Goal: Task Accomplishment & Management: Manage account settings

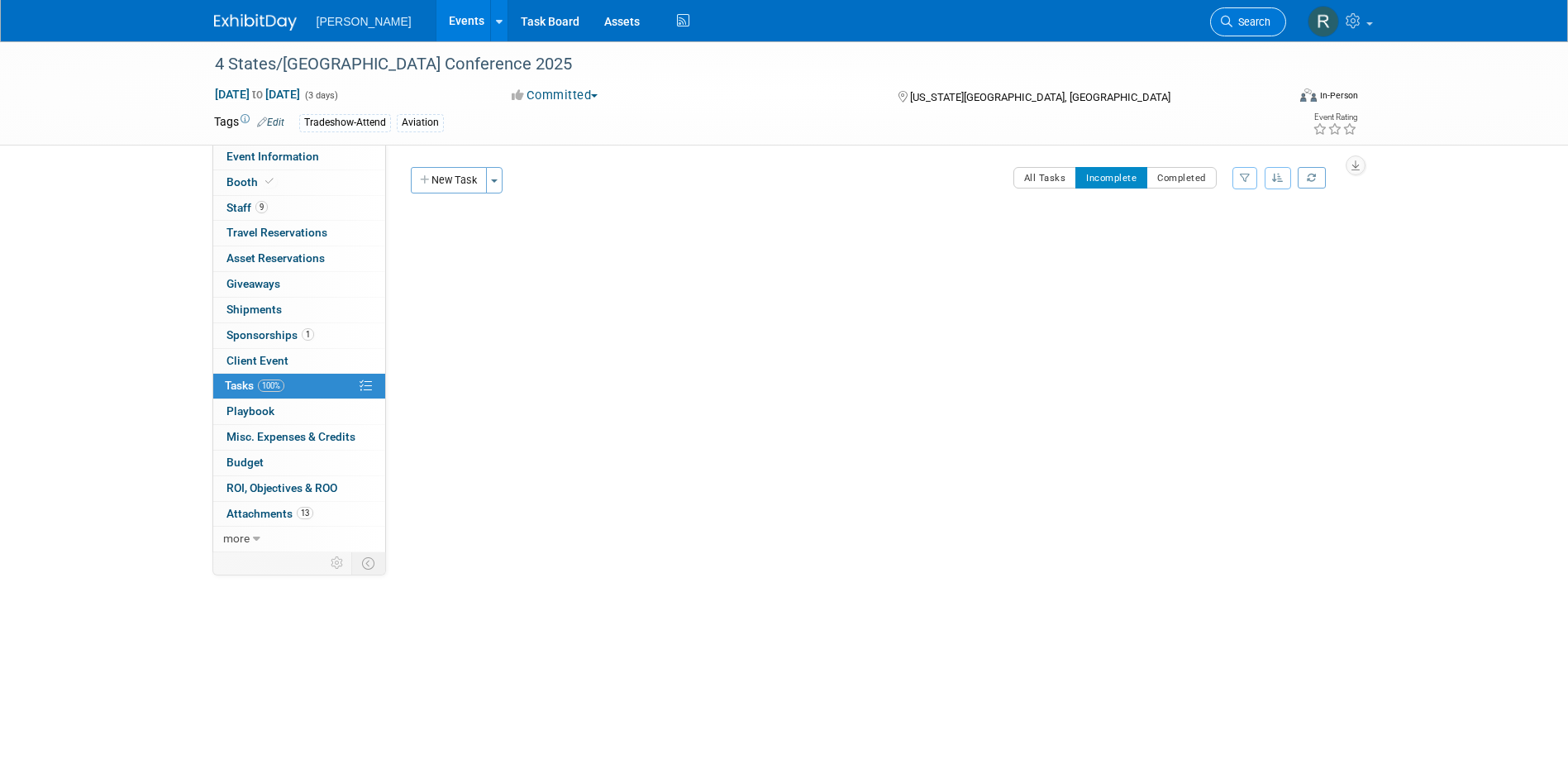
click at [1257, 29] on link "Search" at bounding box center [1248, 22] width 76 height 29
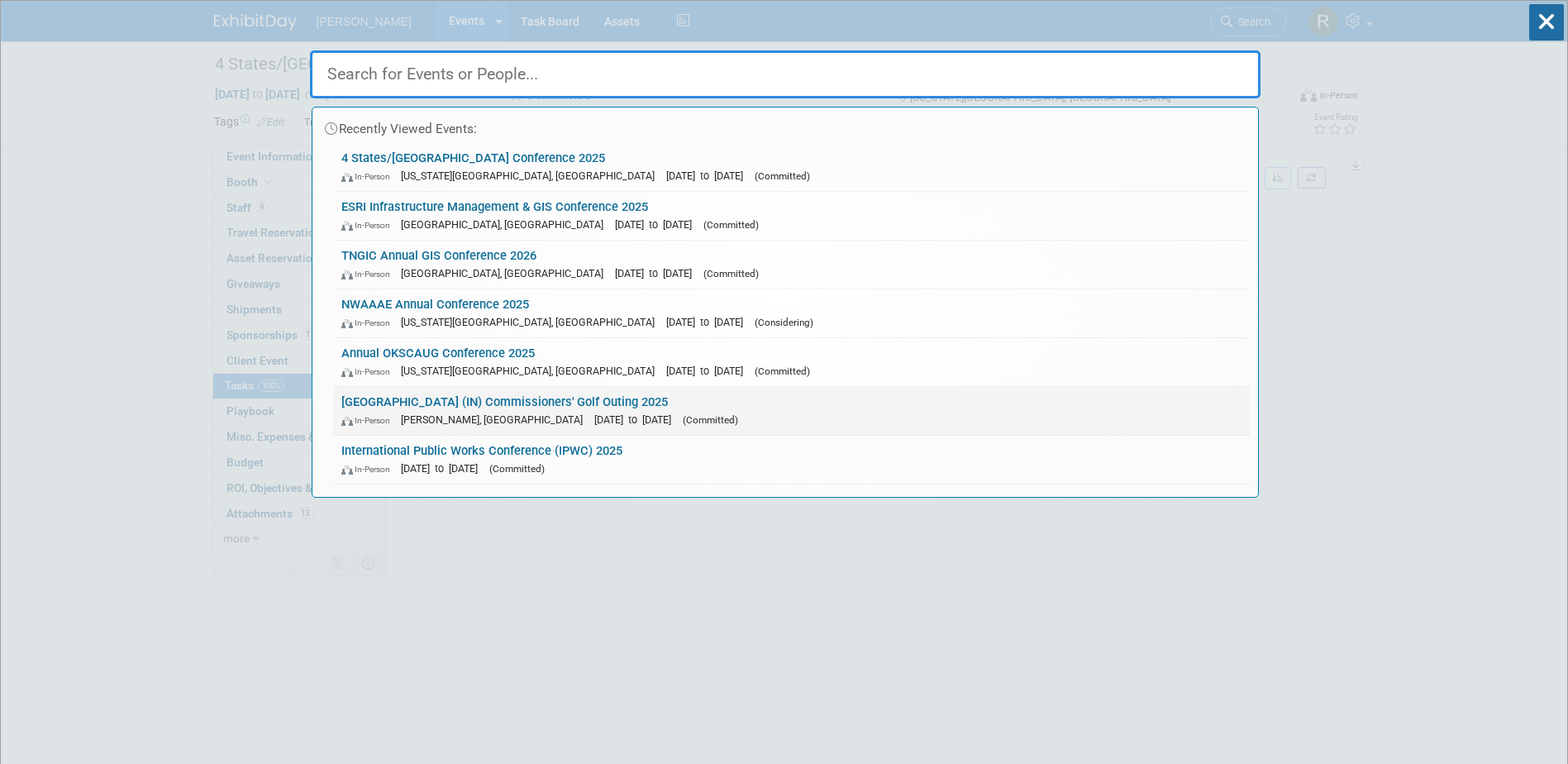
click at [468, 399] on link "Vermillion County (IN) Commissioners' Golf Outing 2025 In-Person Covington, IN …" at bounding box center [791, 410] width 916 height 48
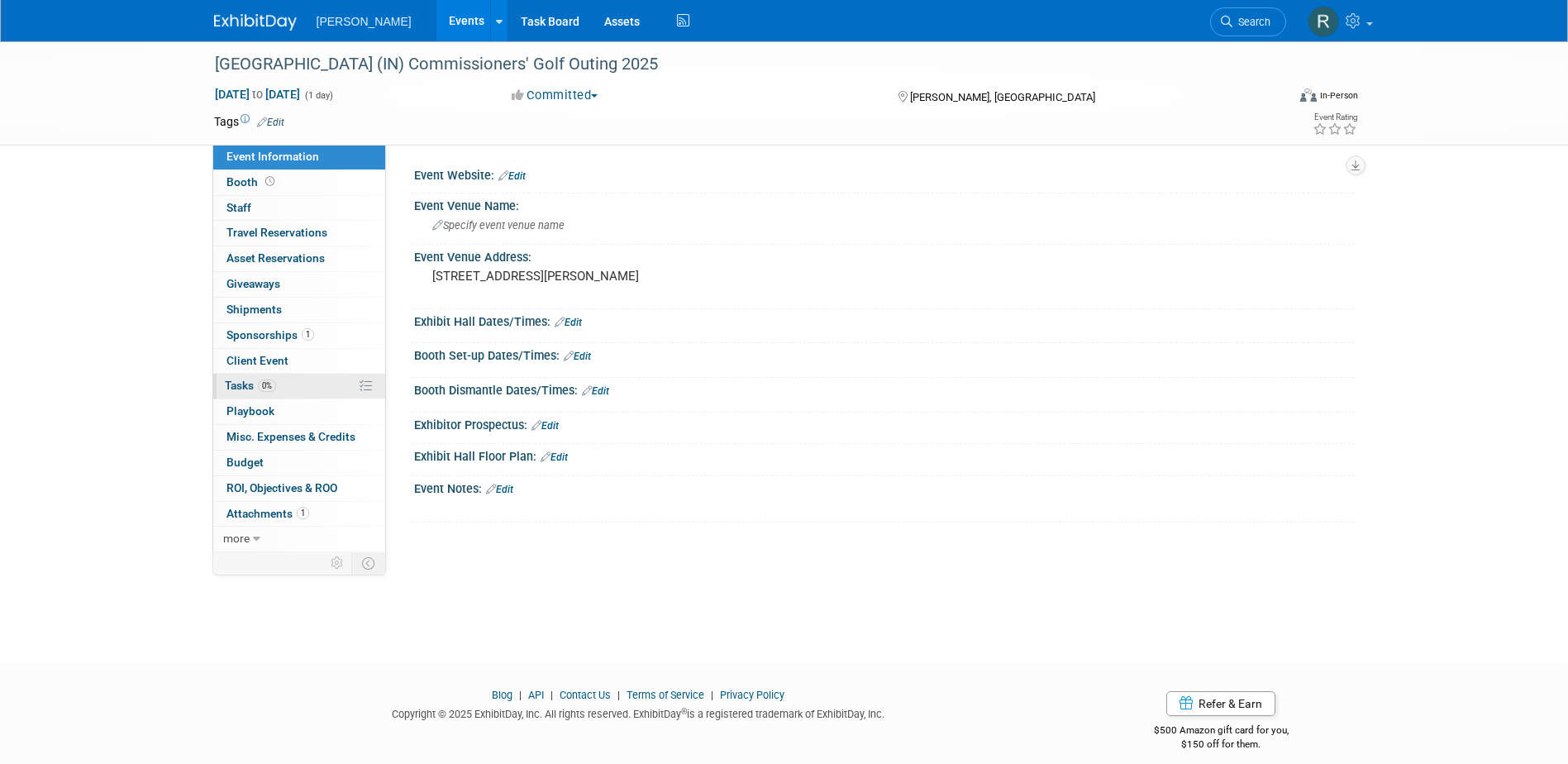
click at [244, 386] on span "Tasks 0%" at bounding box center [250, 386] width 51 height 13
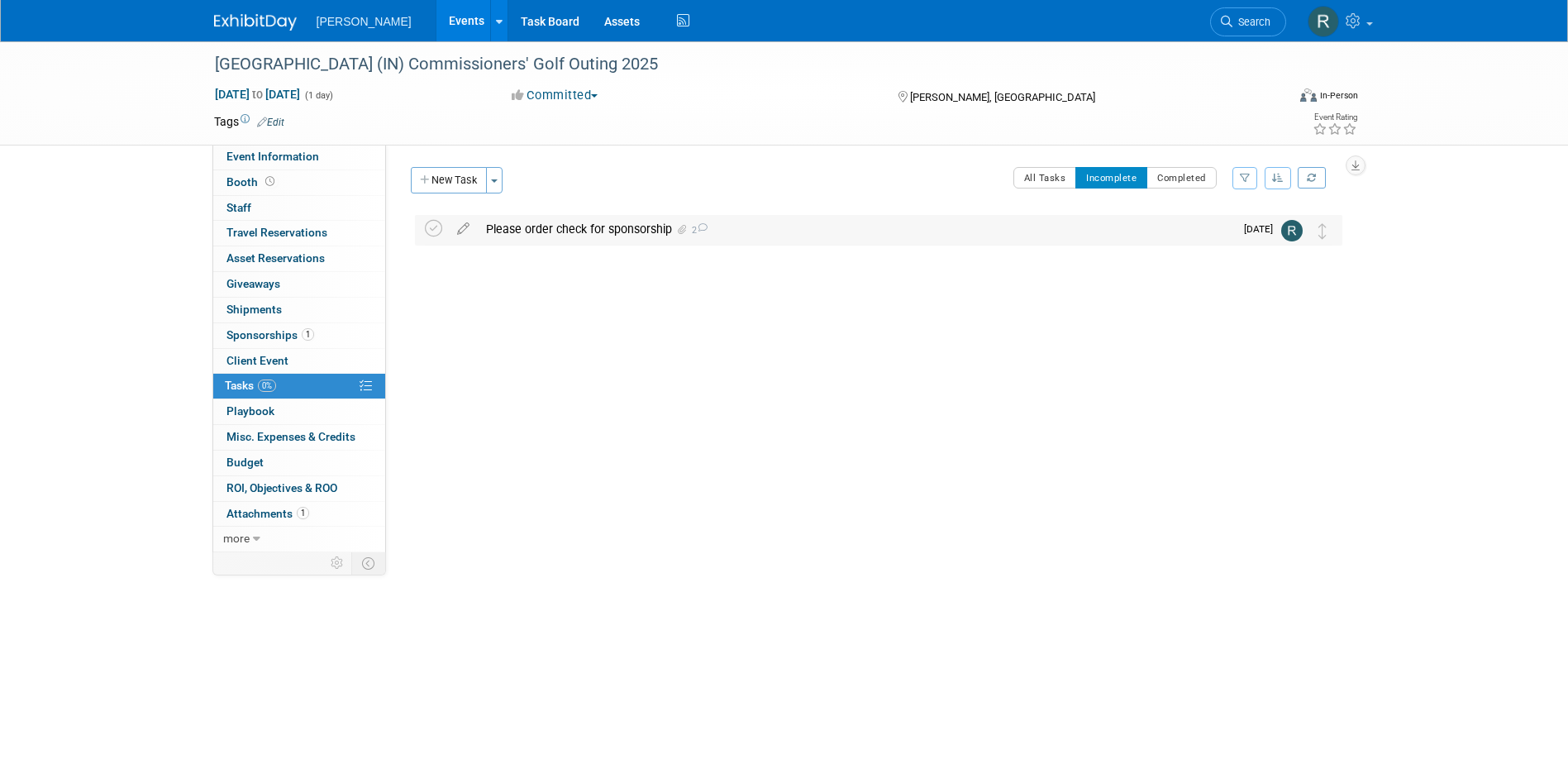
click at [522, 235] on div "Please order check for sponsorship 2" at bounding box center [855, 229] width 756 height 28
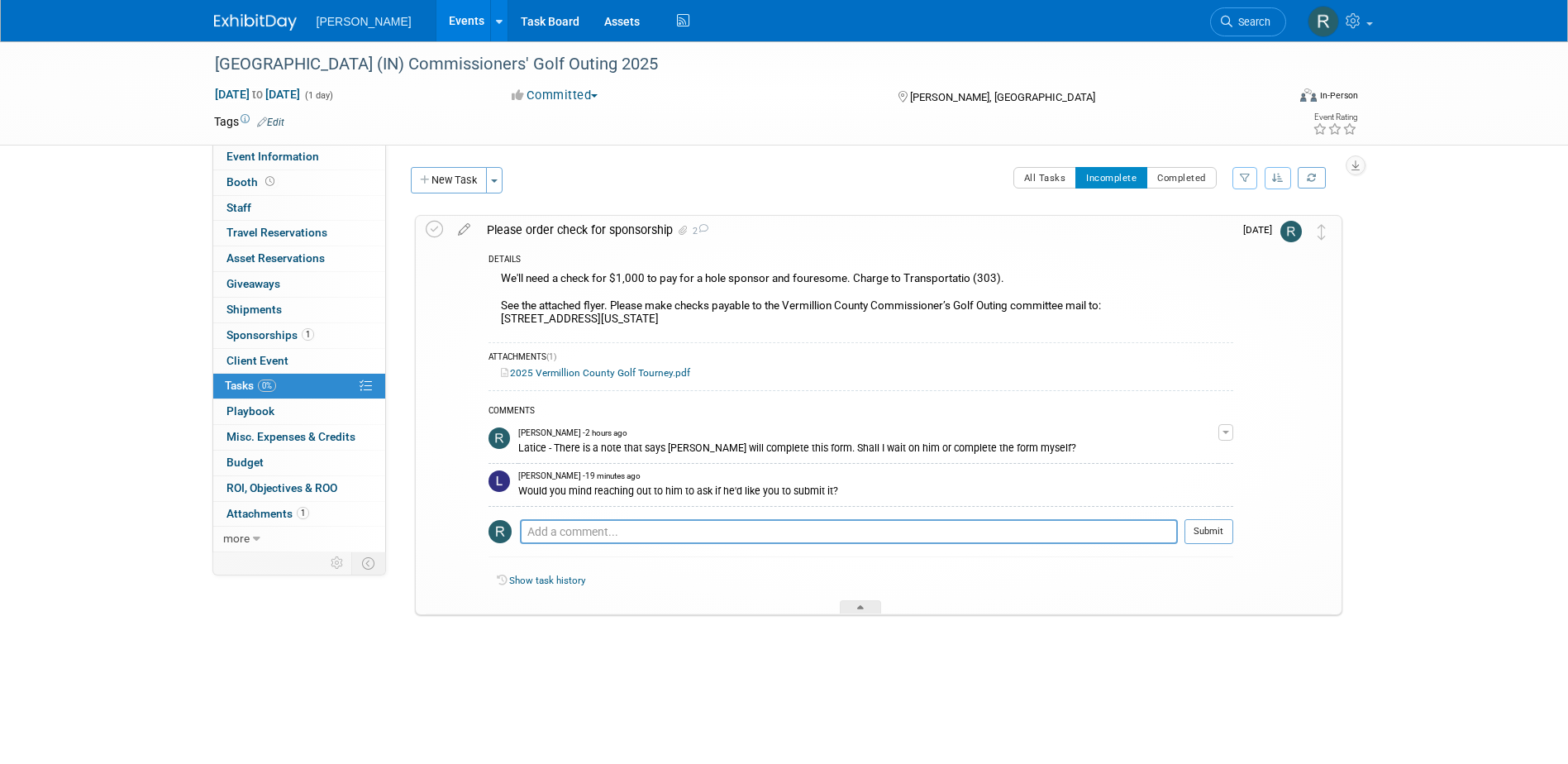
click at [635, 371] on link "2025 Vermillion County Golf Tourney.pdf" at bounding box center [595, 373] width 189 height 12
click at [272, 338] on span "Sponsorships 1" at bounding box center [270, 335] width 88 height 13
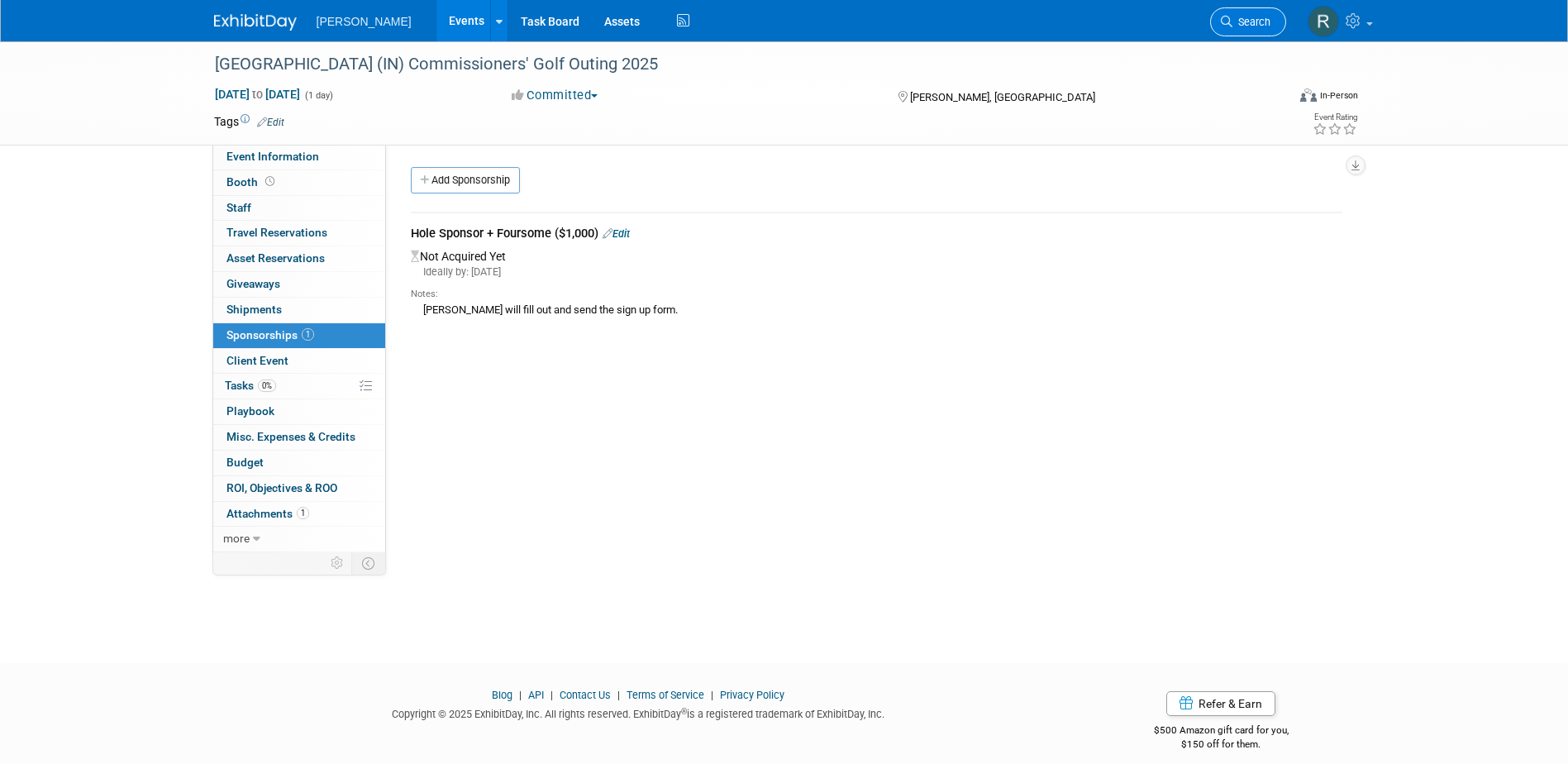
click at [1249, 23] on span "Search" at bounding box center [1252, 22] width 38 height 13
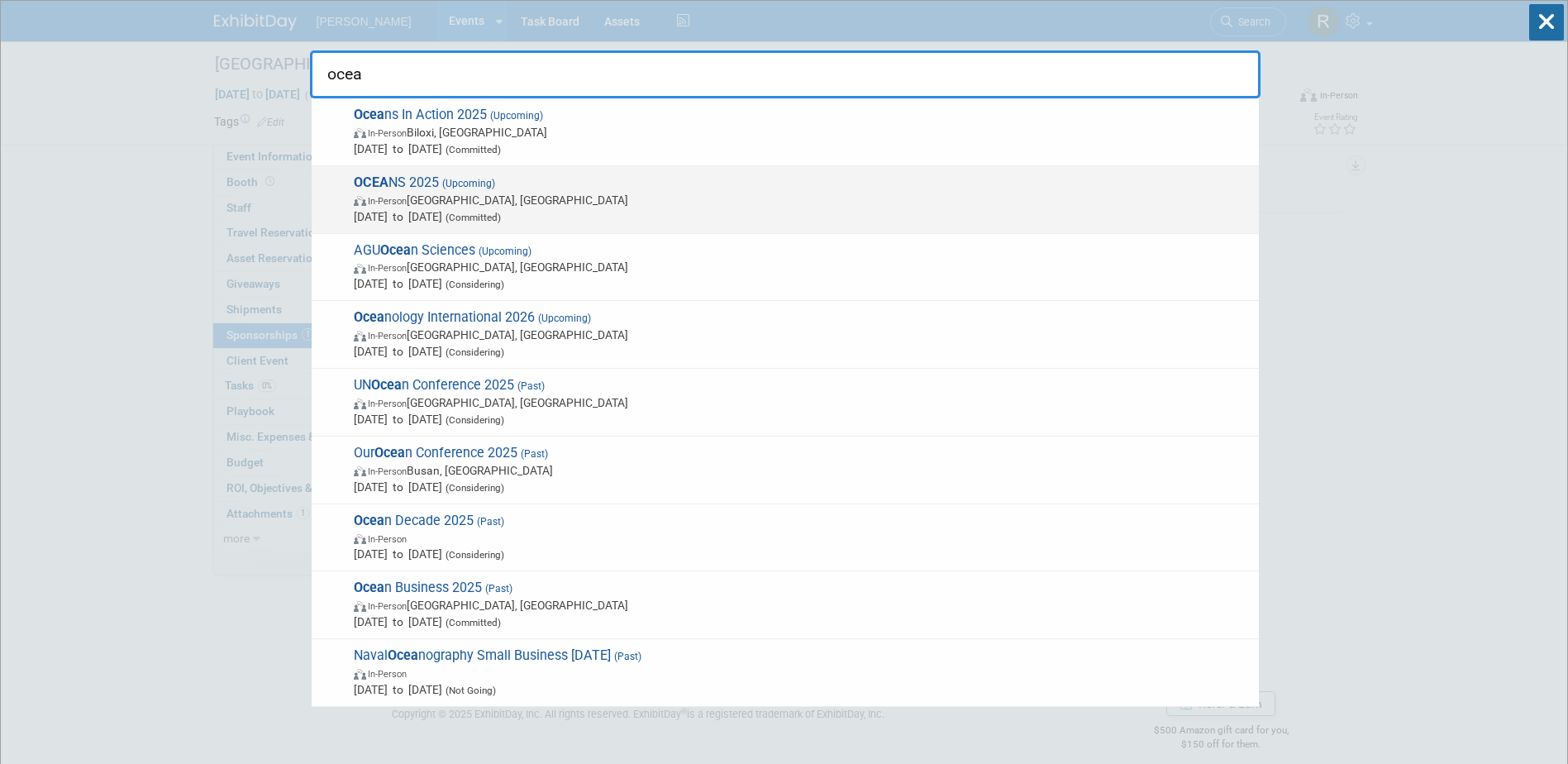
type input "ocea"
click at [477, 202] on span "In-Person [GEOGRAPHIC_DATA], [GEOGRAPHIC_DATA]" at bounding box center [802, 200] width 896 height 17
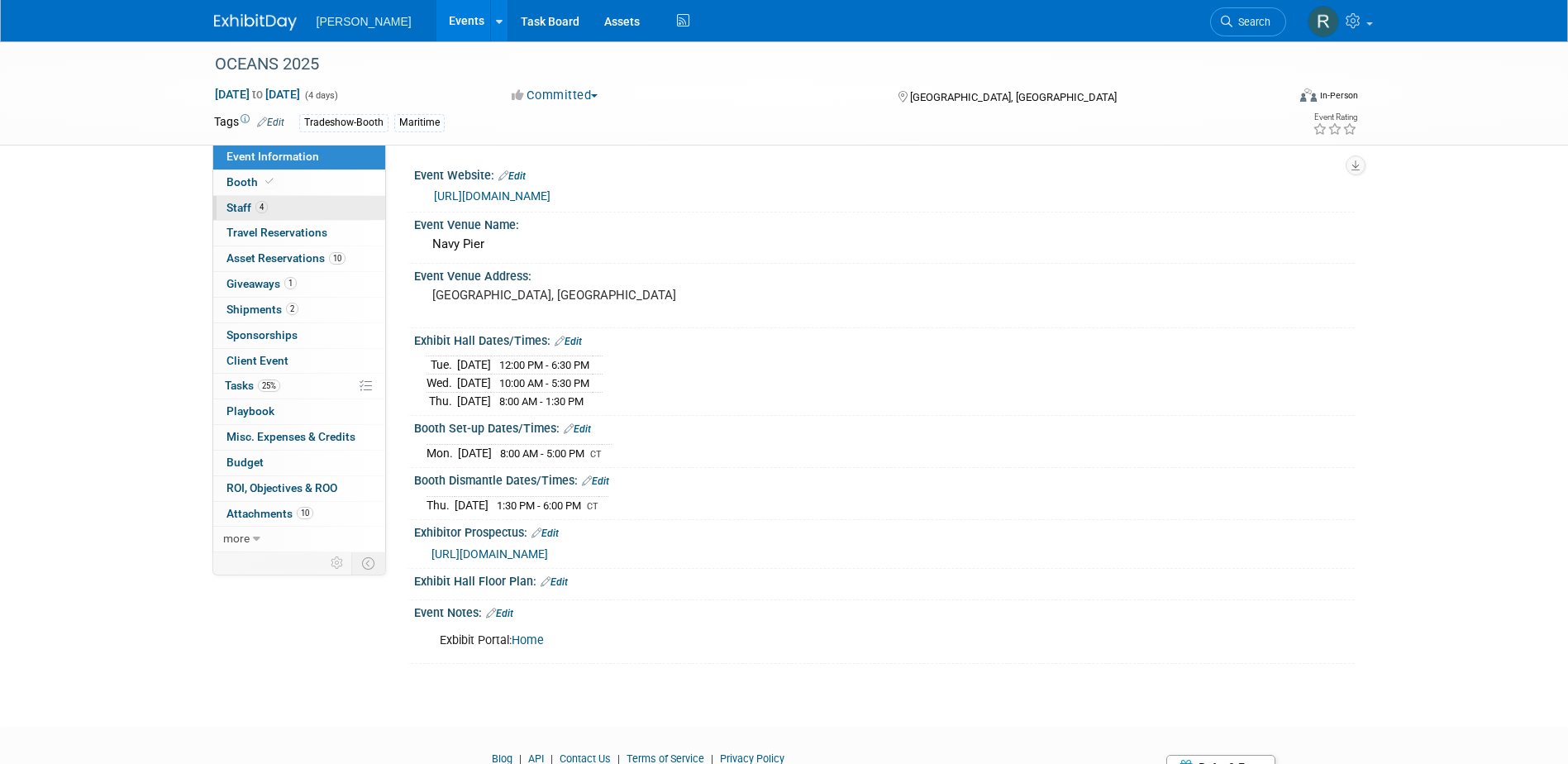
click at [255, 210] on span "4" at bounding box center [261, 207] width 13 height 13
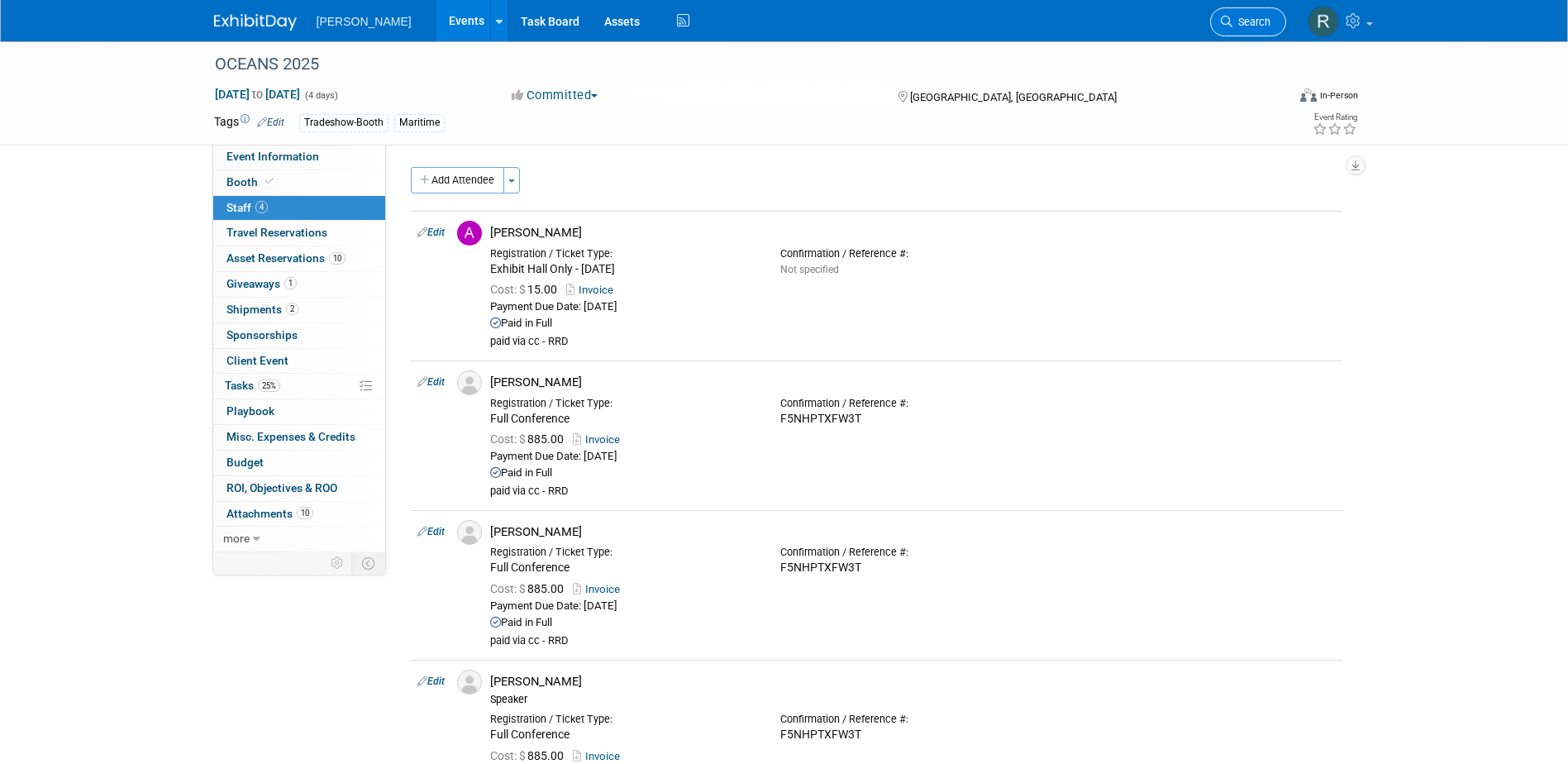
click at [1242, 24] on span "Search" at bounding box center [1252, 22] width 38 height 13
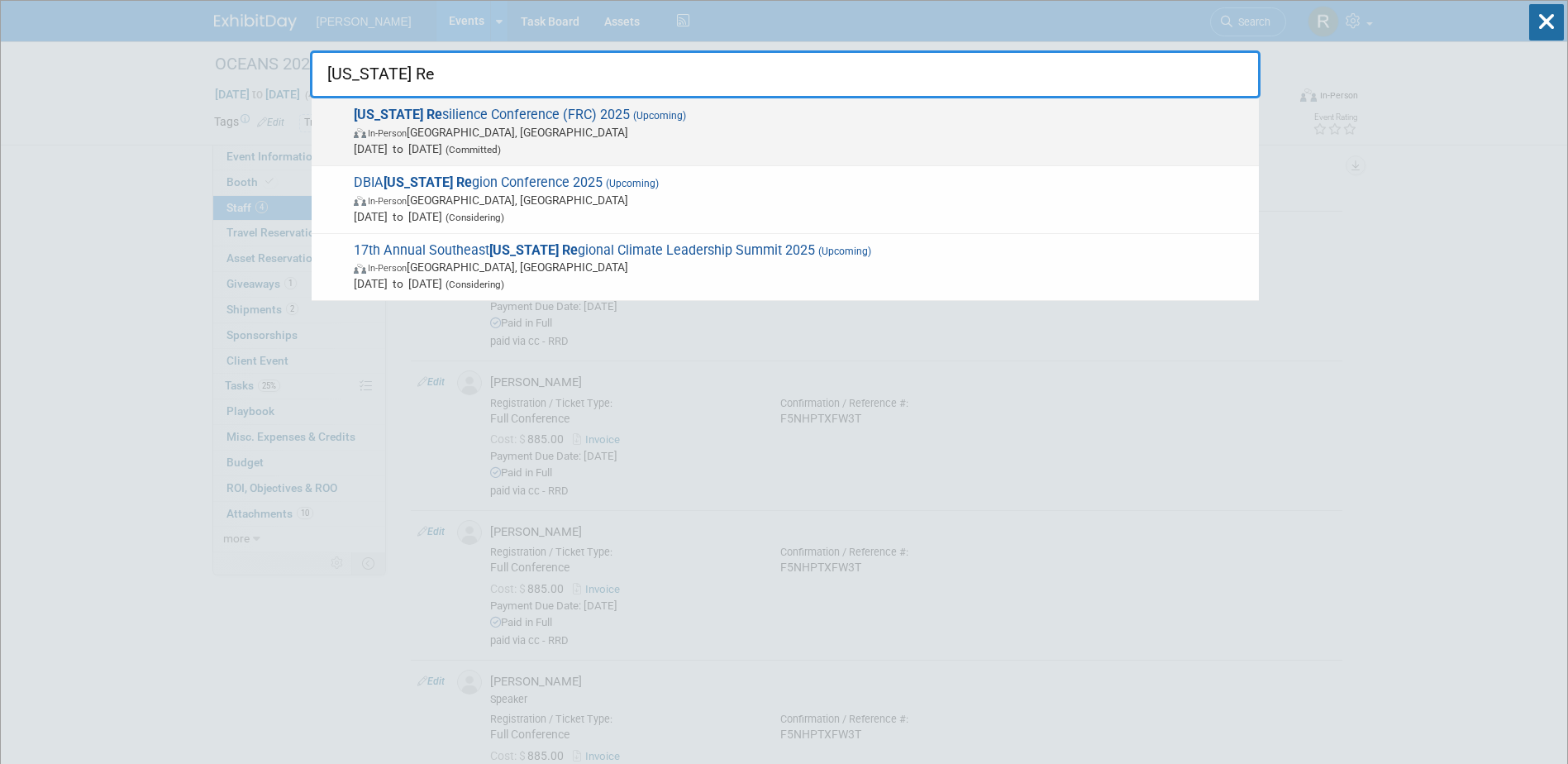
type input "florida Re"
click at [577, 118] on span "Florida Re silience Conference (FRC) 2025 (Upcoming) In-Person Port Charlotte, …" at bounding box center [799, 132] width 901 height 50
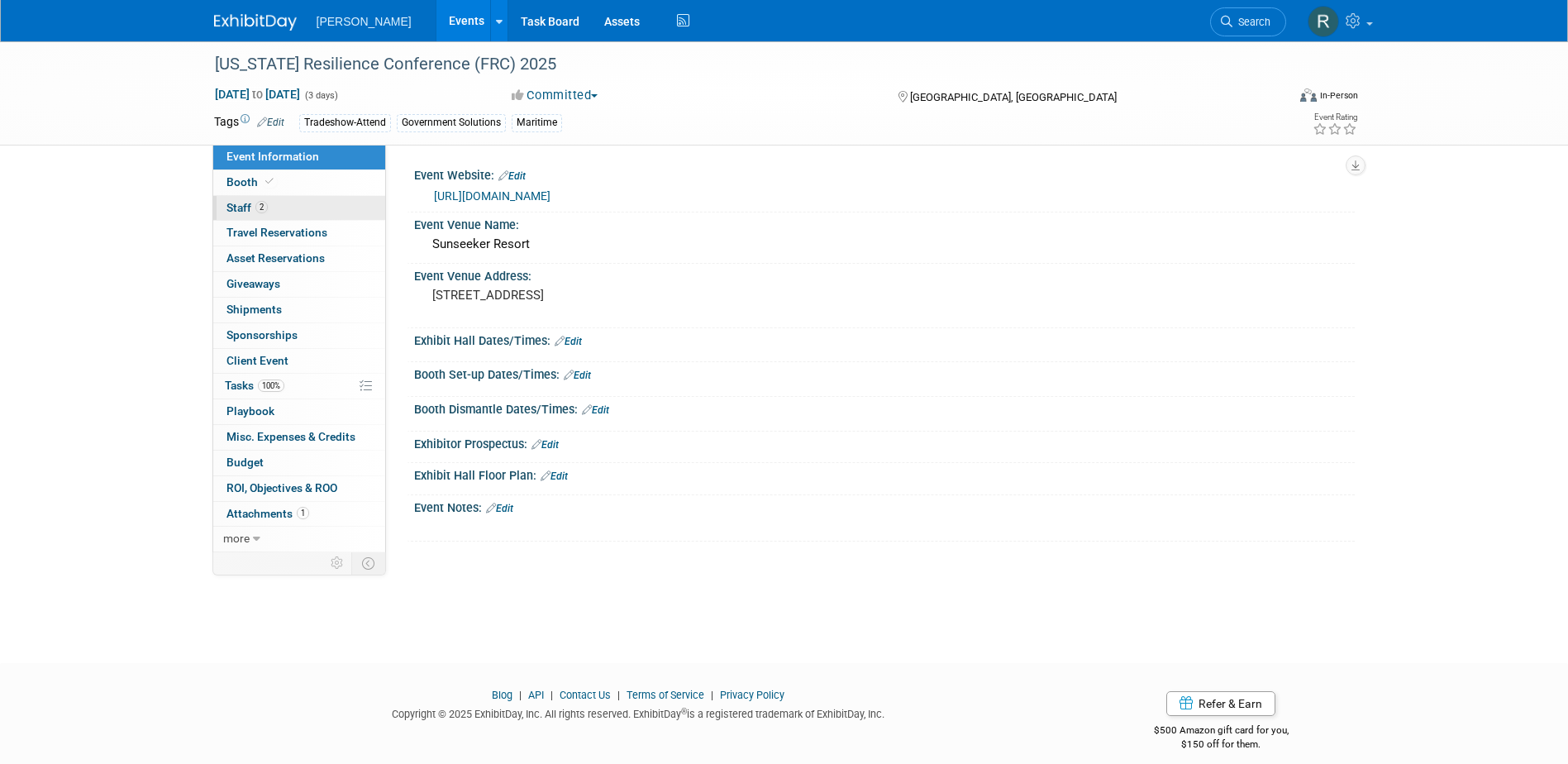
click at [258, 208] on span "2" at bounding box center [261, 207] width 13 height 13
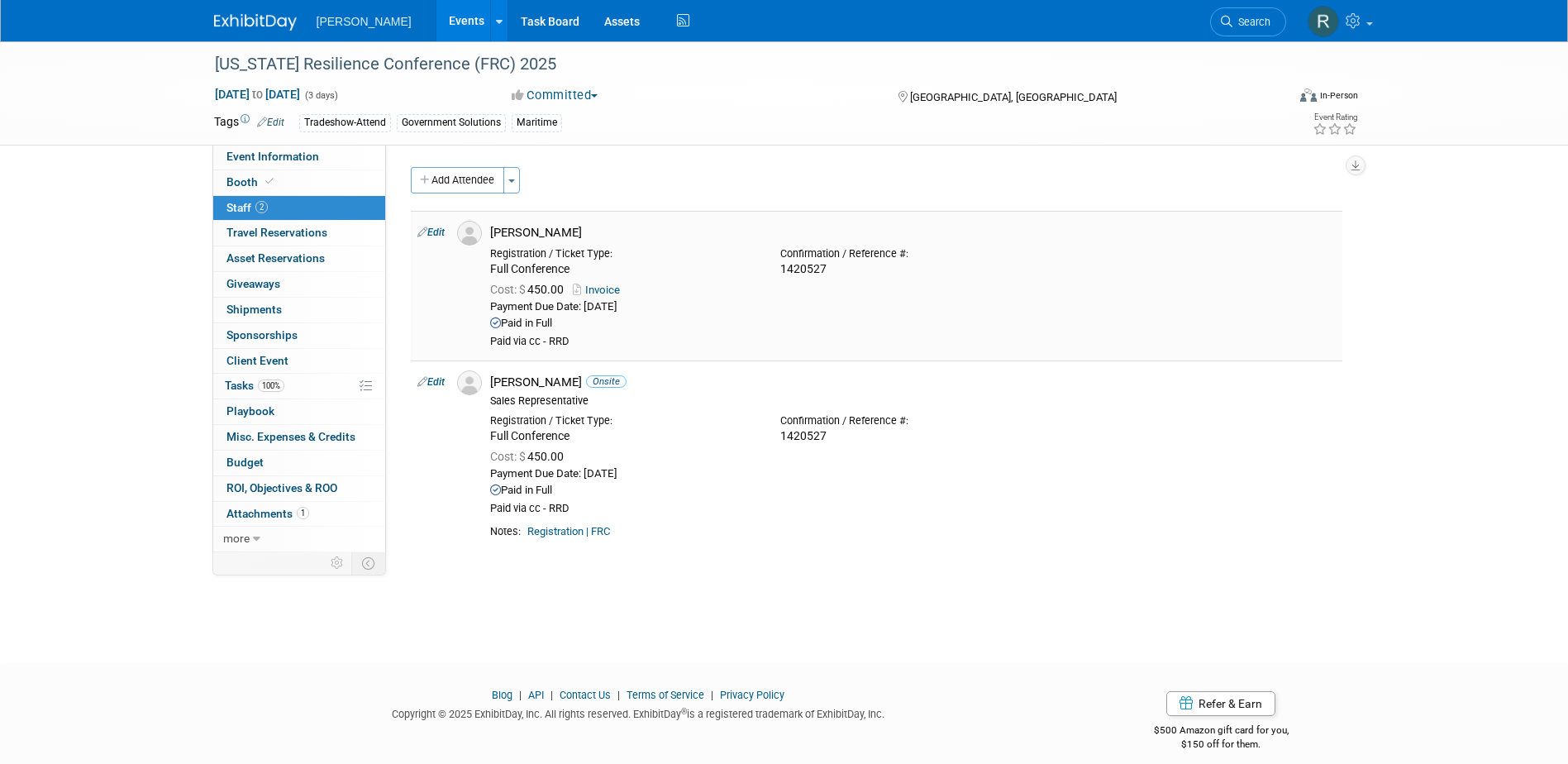
click at [608, 290] on link "Invoice" at bounding box center [599, 290] width 53 height 13
drag, startPoint x: 297, startPoint y: 153, endPoint x: 311, endPoint y: 156, distance: 14.3
click at [297, 153] on span "Event Information" at bounding box center [272, 156] width 93 height 13
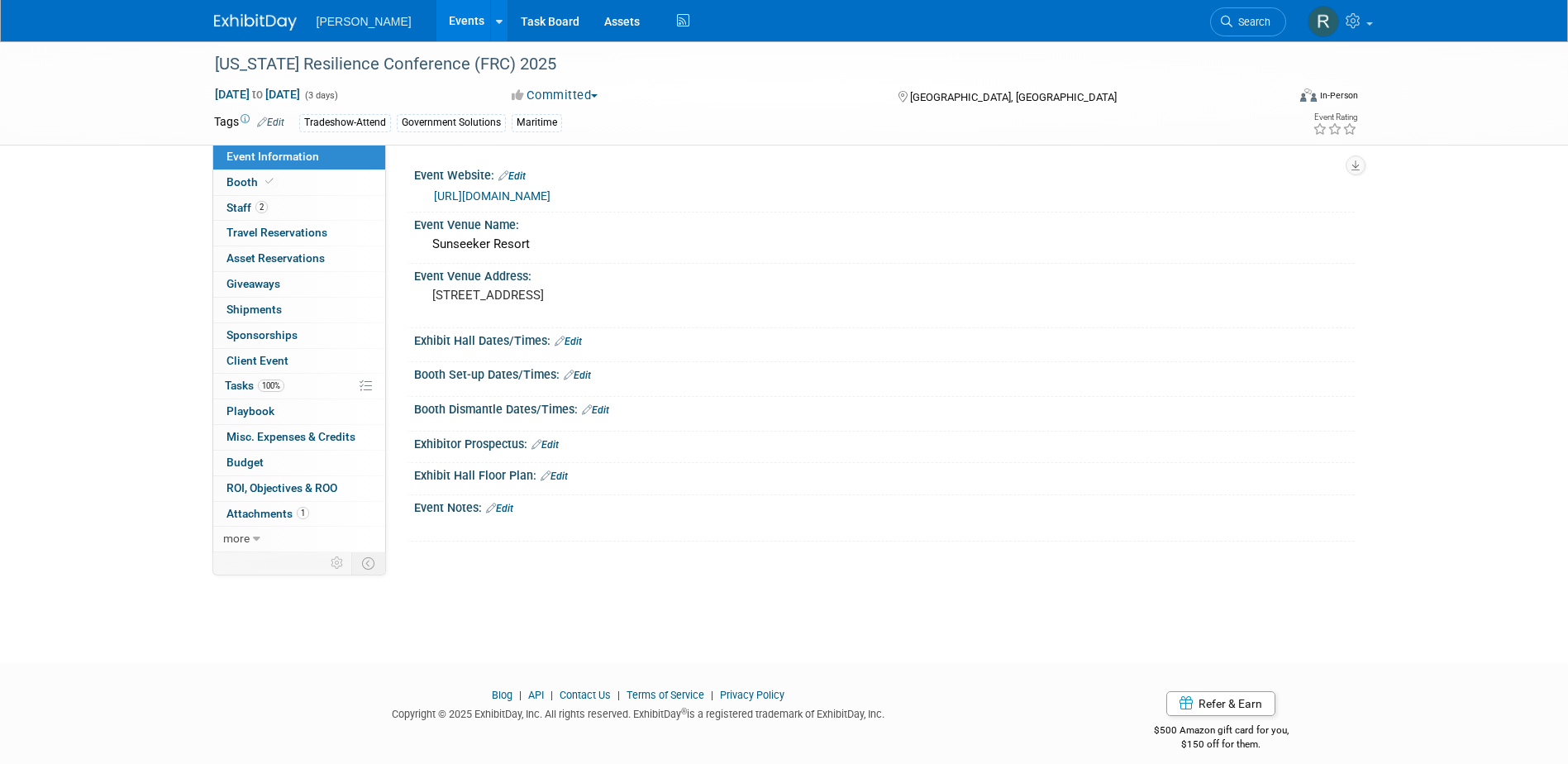
click at [511, 194] on link "https://floridaresilienceconference.org/" at bounding box center [492, 196] width 117 height 13
click at [255, 215] on link "2 Staff 2" at bounding box center [299, 209] width 172 height 25
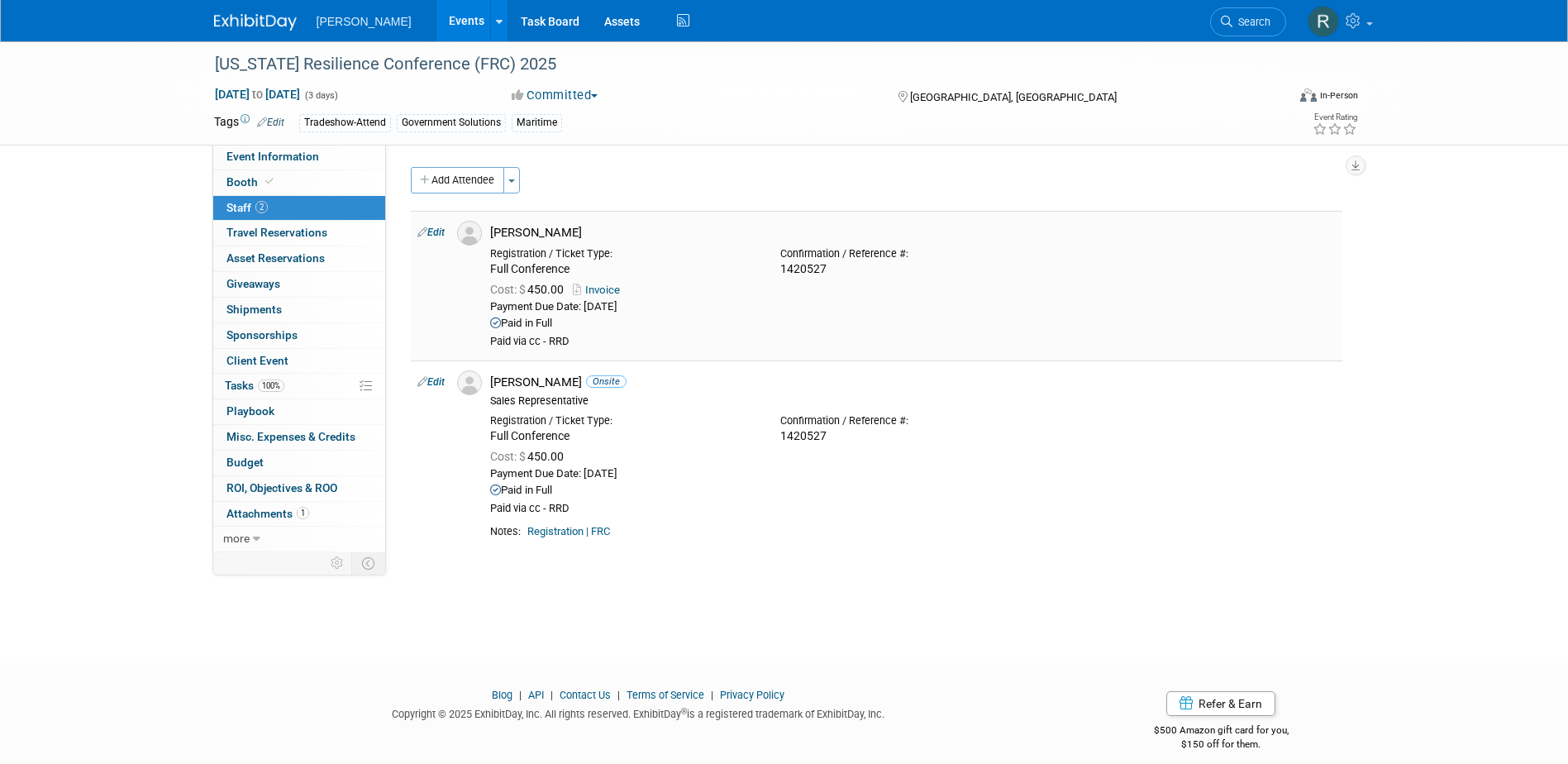
click at [436, 232] on link "Edit" at bounding box center [431, 232] width 28 height 12
select select "b5ea091b-3688-46cd-8440-7d5aafb7a3e1"
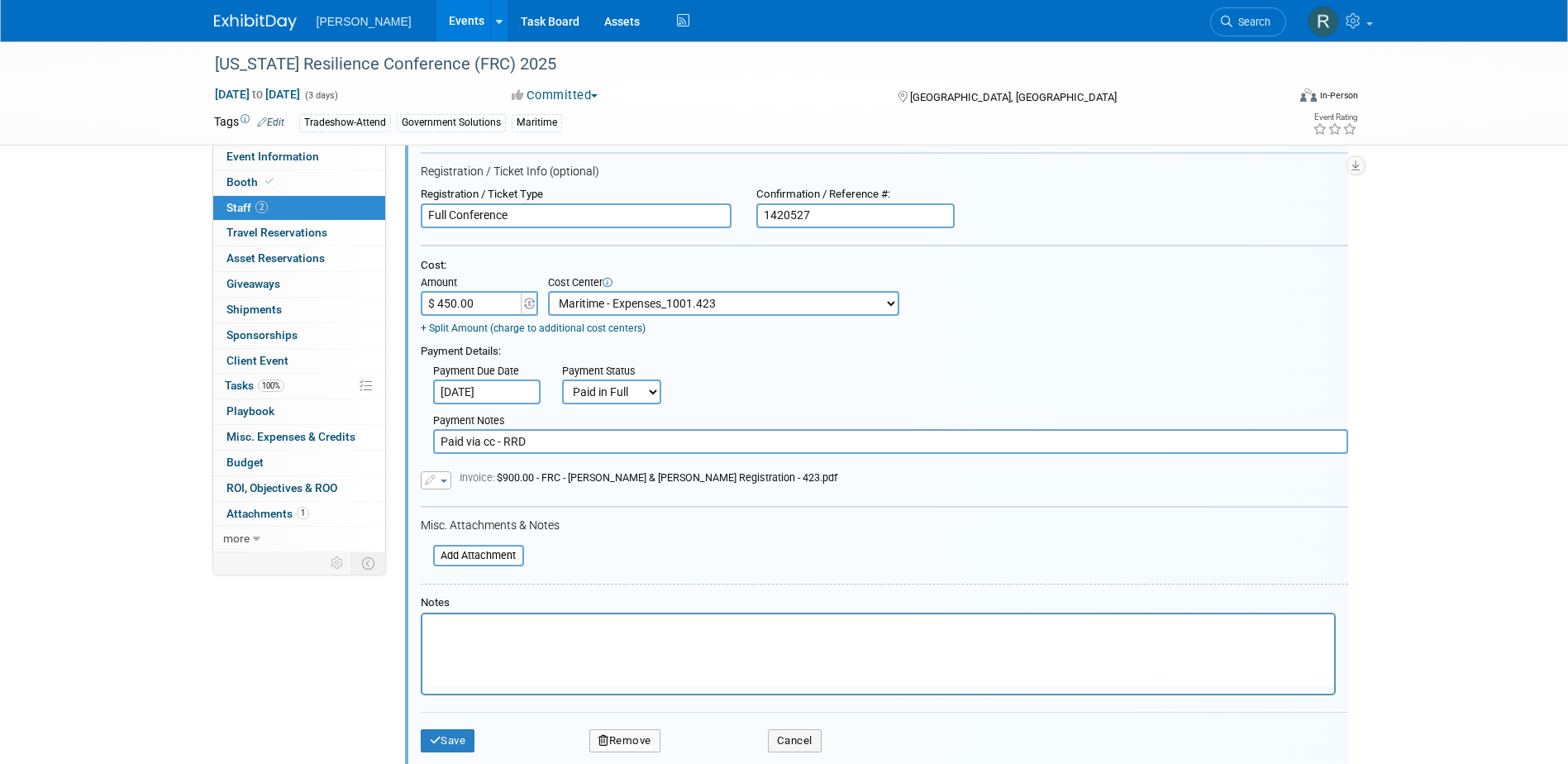
scroll to position [413, 0]
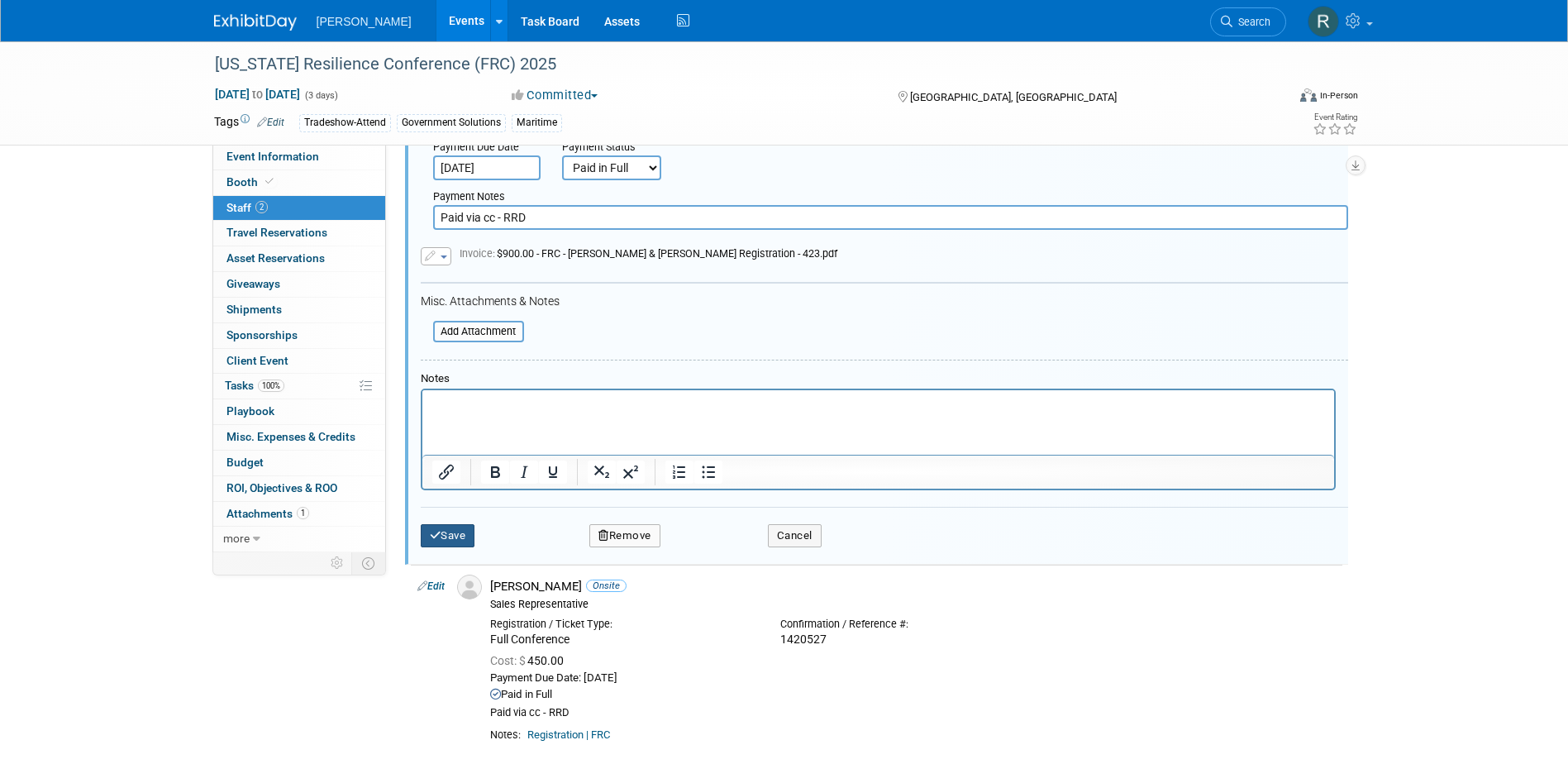
click at [463, 537] on button "Save" at bounding box center [447, 536] width 54 height 23
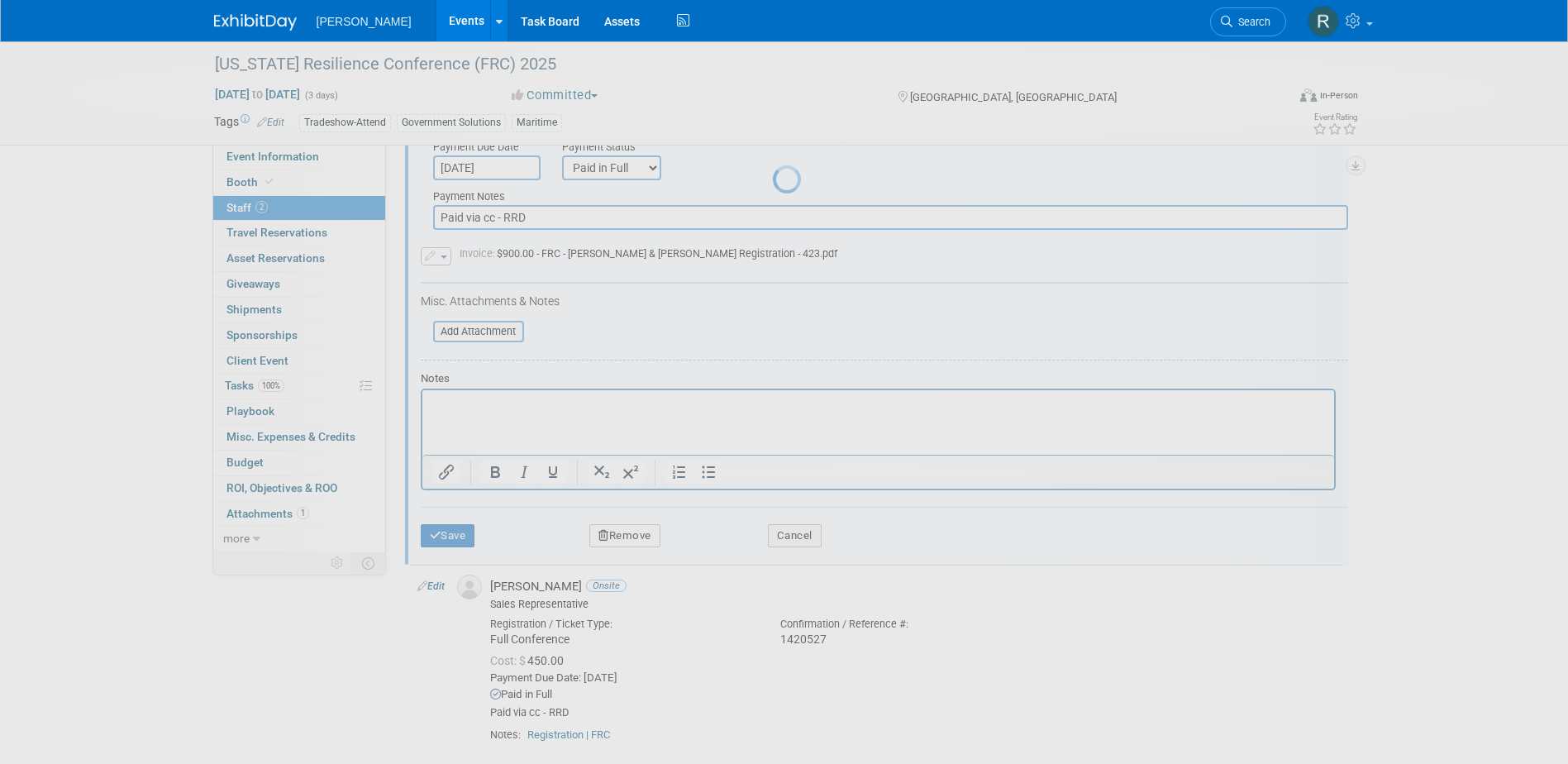
scroll to position [15, 0]
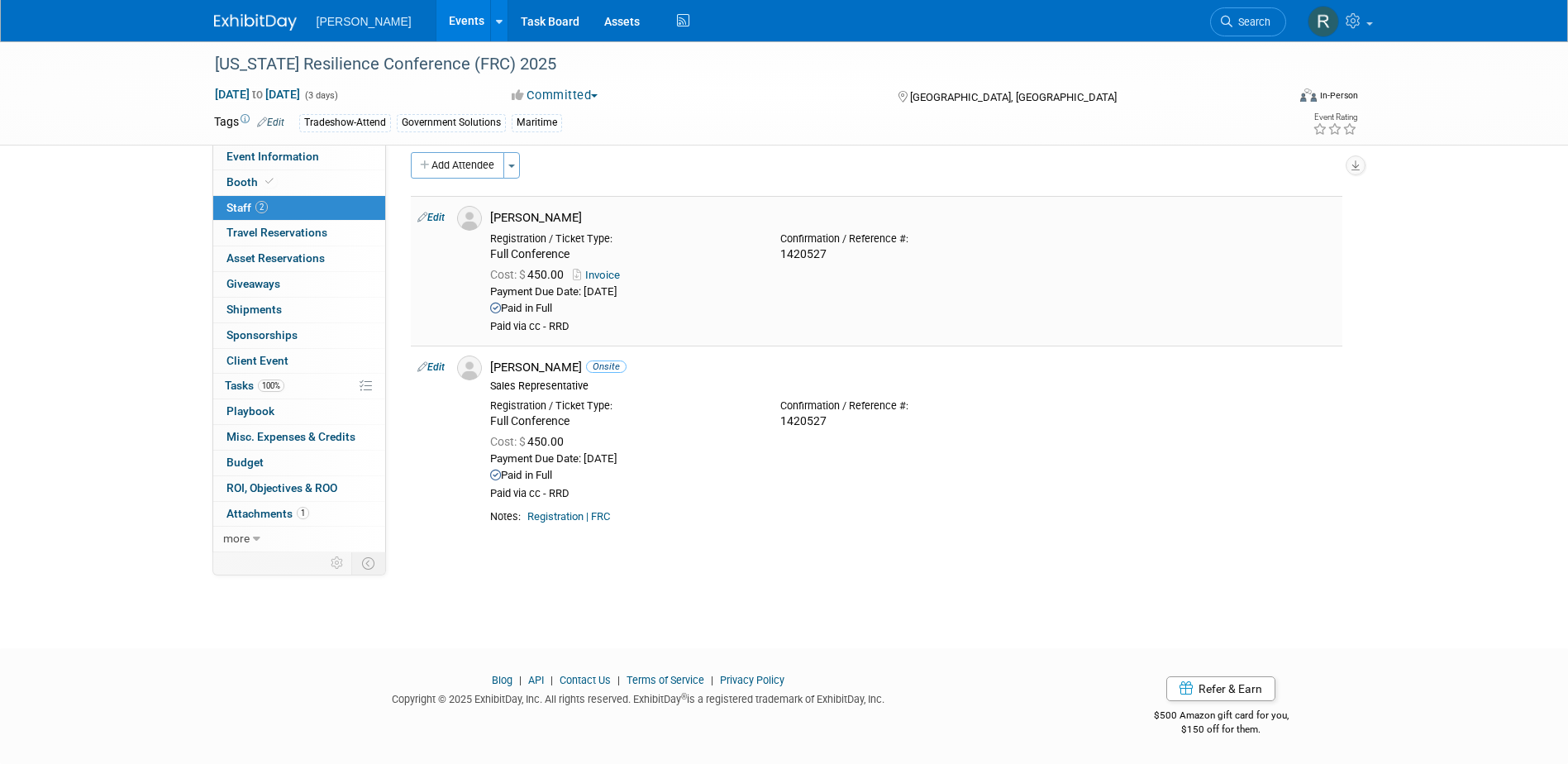
click at [437, 220] on link "Edit" at bounding box center [431, 218] width 28 height 12
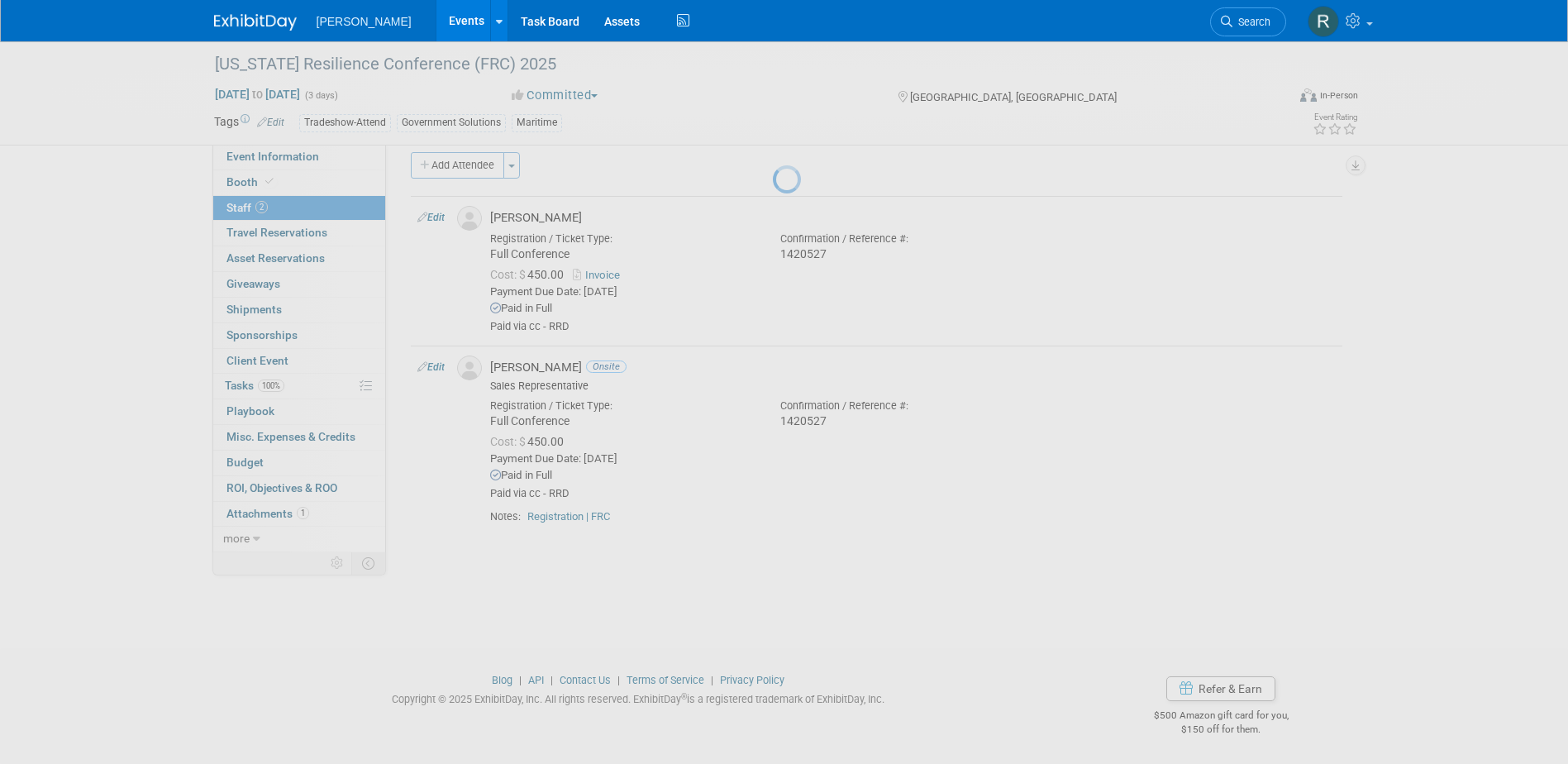
select select "b5ea091b-3688-46cd-8440-7d5aafb7a3e1"
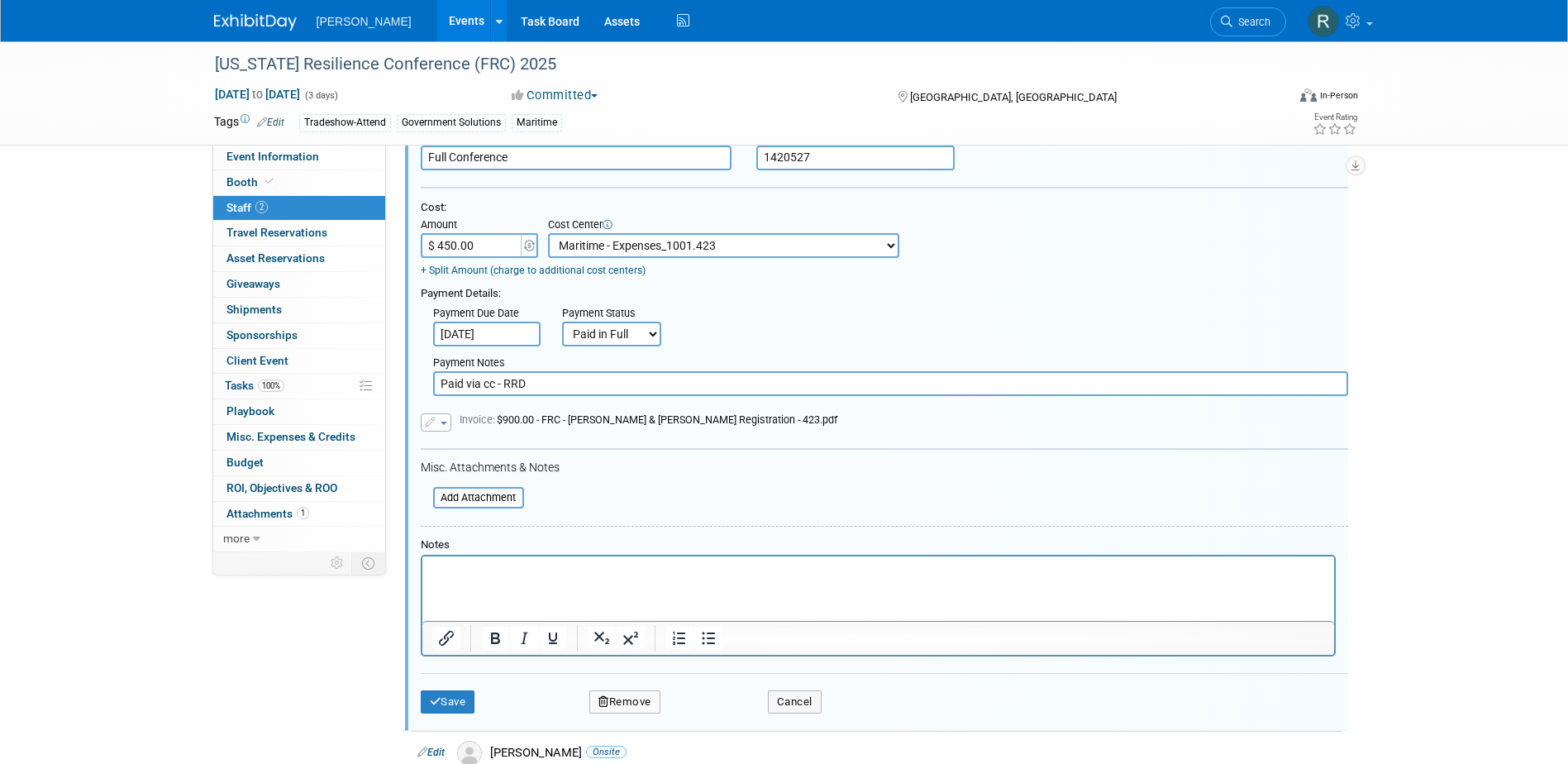
scroll to position [271, 0]
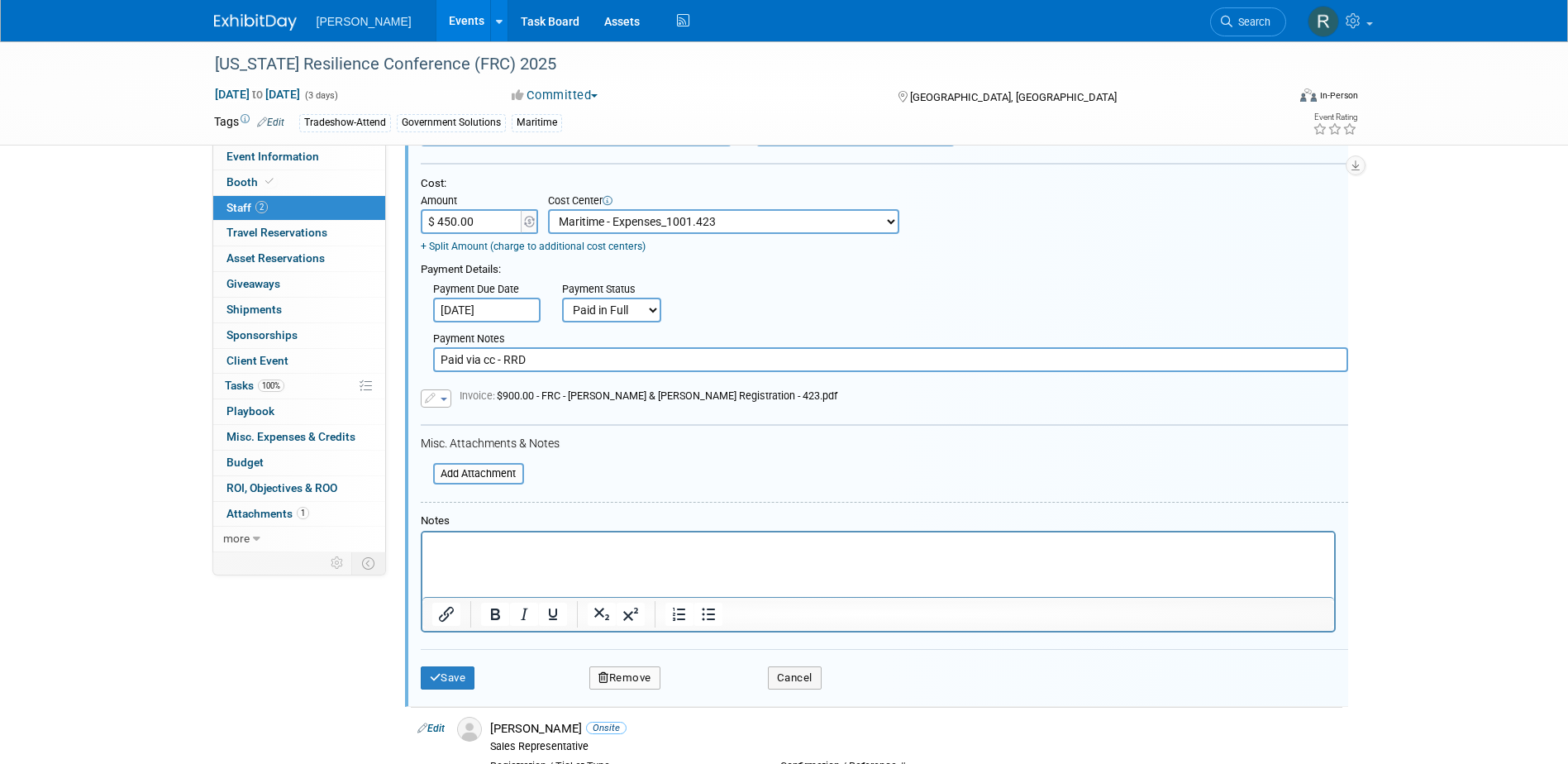
click at [512, 554] on html at bounding box center [877, 544] width 911 height 23
click at [448, 678] on button "Save" at bounding box center [447, 678] width 54 height 23
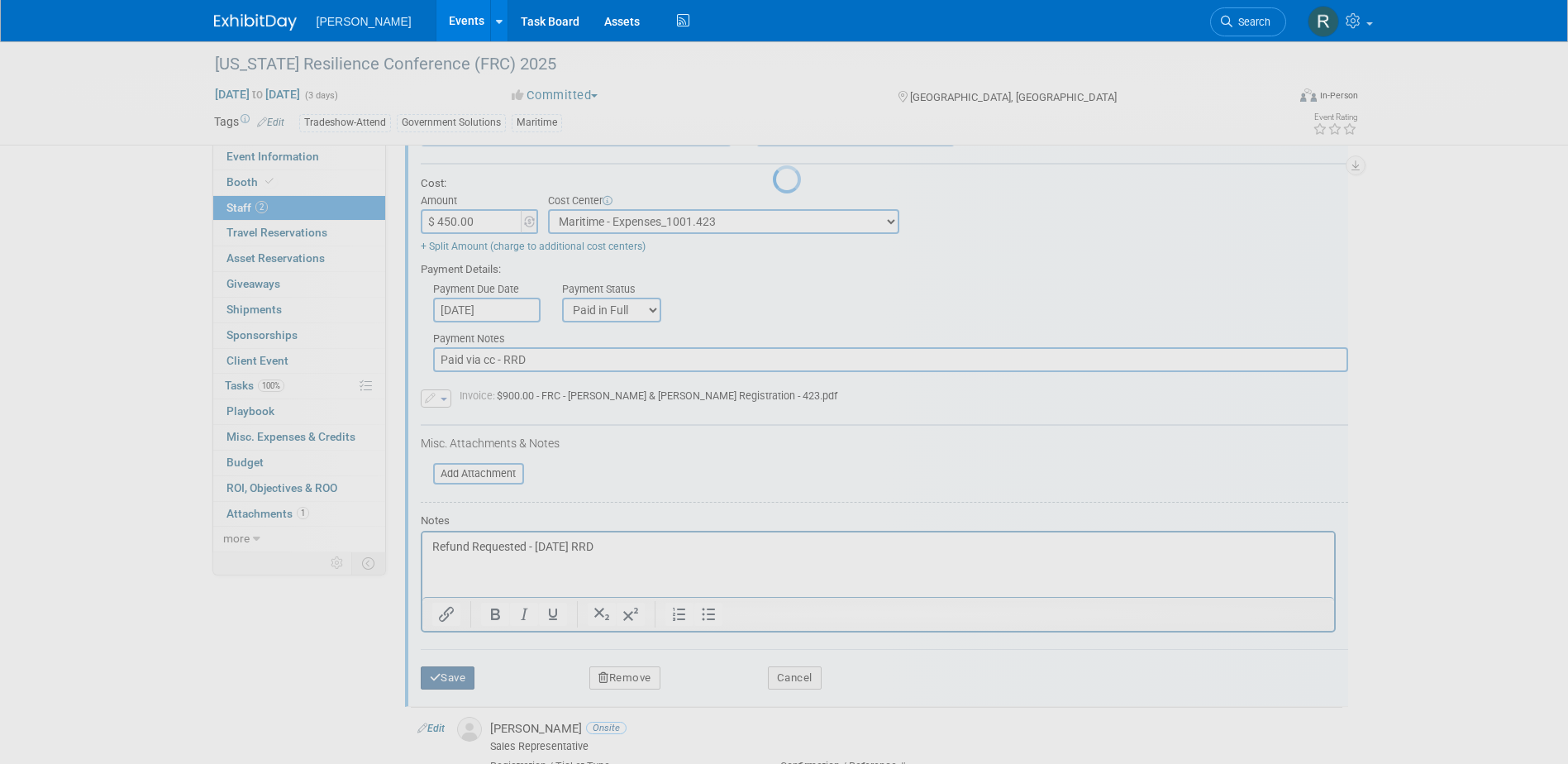
scroll to position [15, 0]
